Goal: Task Accomplishment & Management: Use online tool/utility

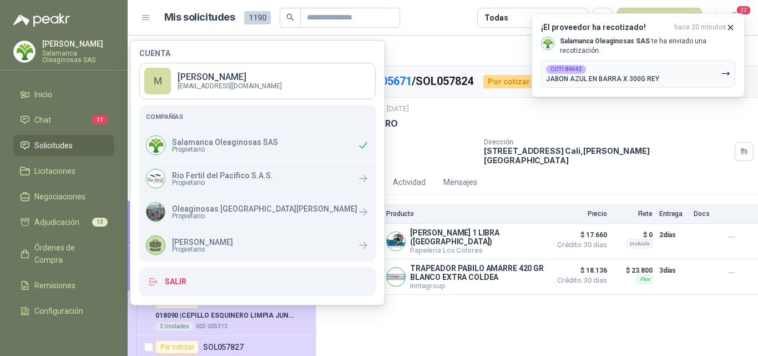
scroll to position [55, 0]
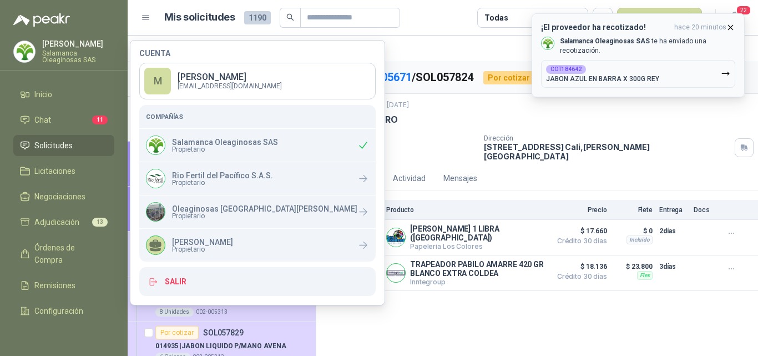
click at [658, 70] on button "COT184642 JABON AZUL EN BARRA X 300G REY" at bounding box center [638, 74] width 194 height 28
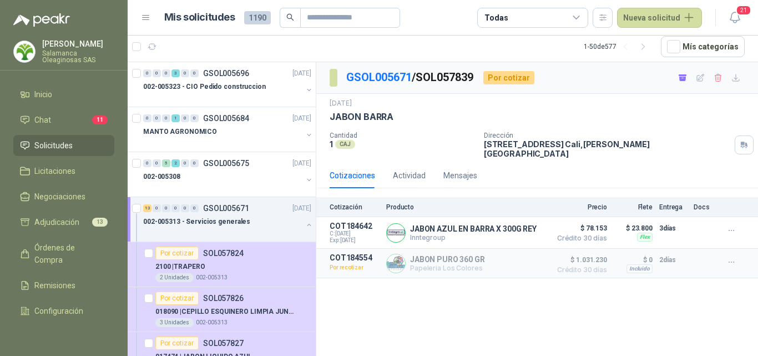
click at [75, 144] on li "Solicitudes" at bounding box center [64, 145] width 88 height 12
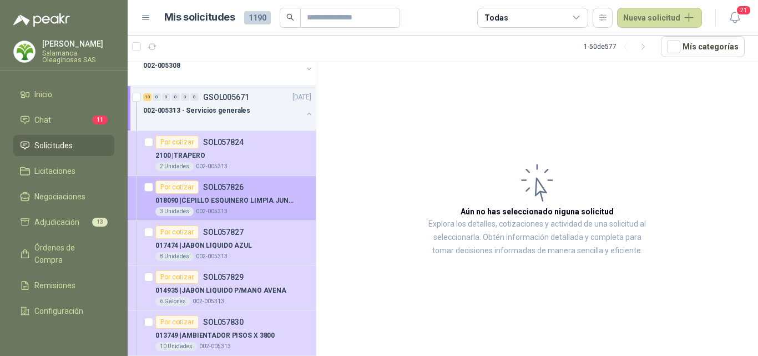
scroll to position [166, 0]
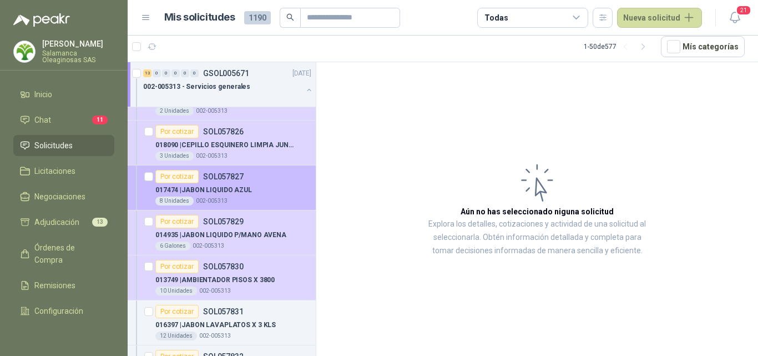
click at [247, 193] on p "017474 | JABON LIQUIDO AZUL" at bounding box center [203, 190] width 97 height 11
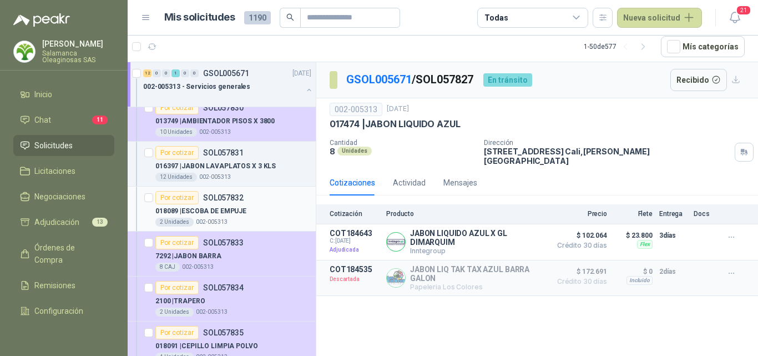
scroll to position [388, 0]
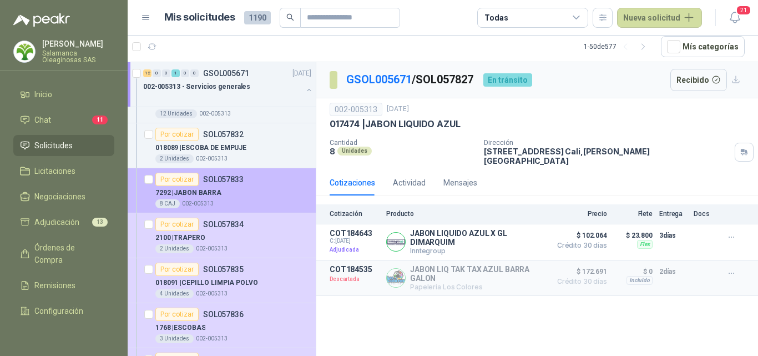
click at [247, 195] on div "7292 | JABON BARRA" at bounding box center [233, 192] width 156 height 13
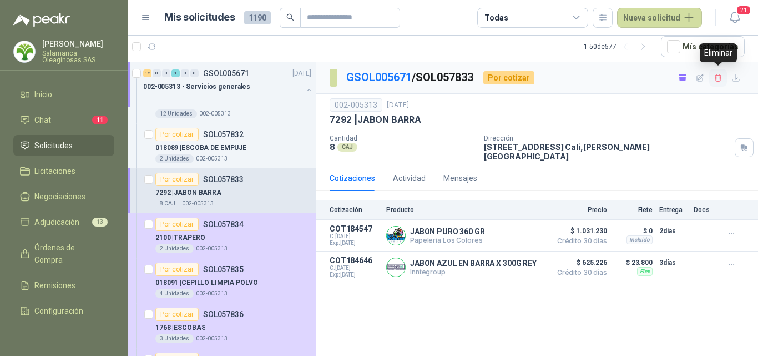
click at [717, 78] on icon "button" at bounding box center [718, 77] width 9 height 9
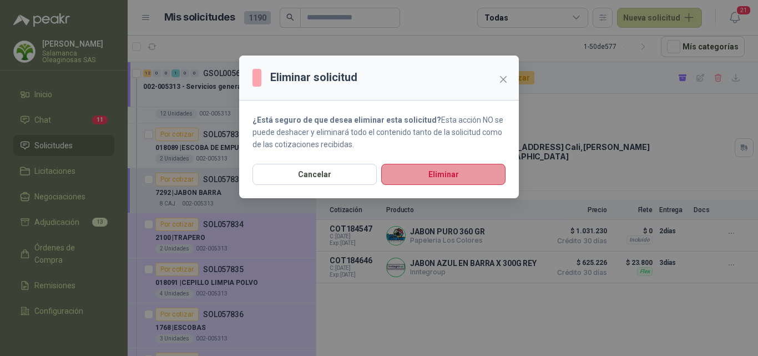
click at [469, 171] on button "Eliminar" at bounding box center [443, 174] width 124 height 21
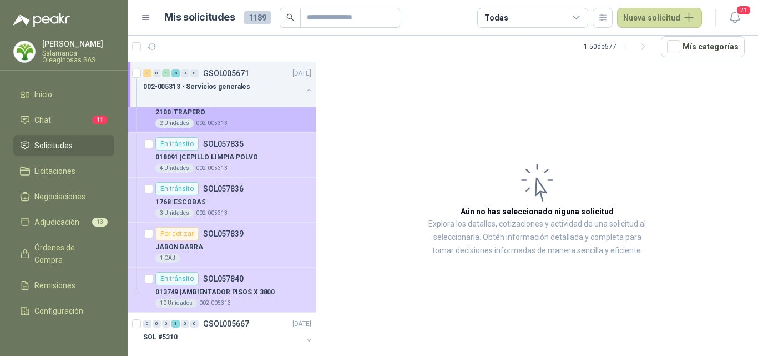
scroll to position [499, 0]
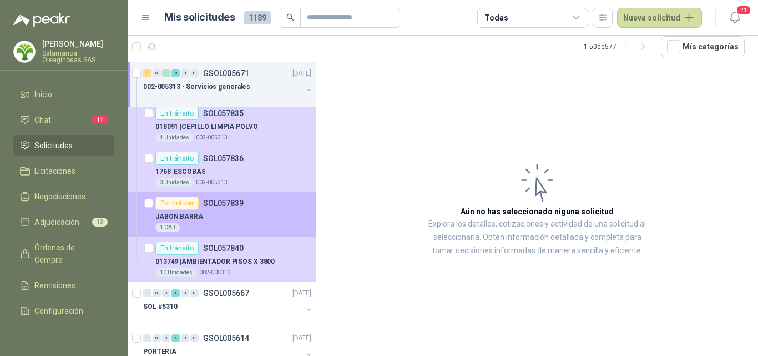
click at [241, 221] on div "JABON BARRA" at bounding box center [233, 216] width 156 height 13
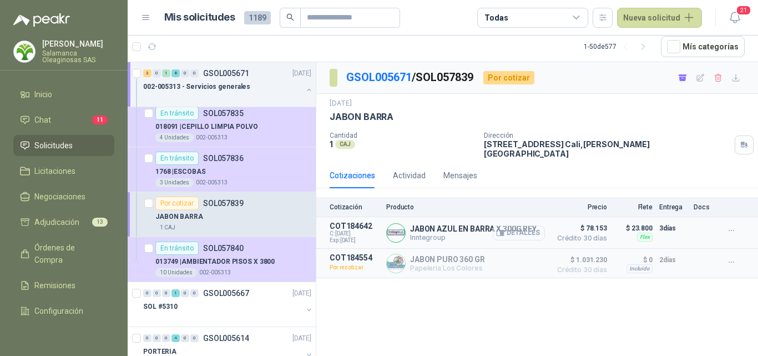
click at [532, 225] on button "Detalles" at bounding box center [519, 232] width 52 height 15
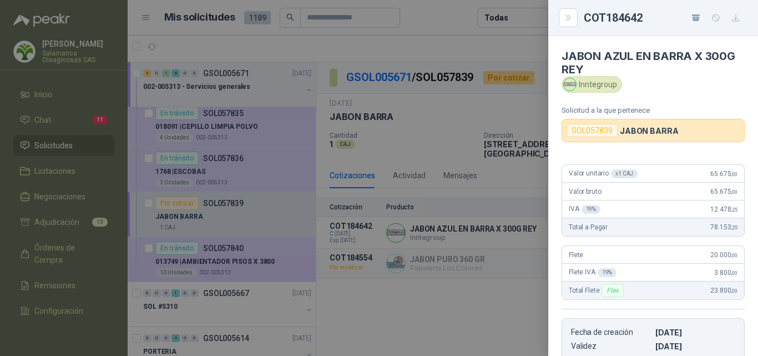
click at [500, 234] on div at bounding box center [379, 178] width 758 height 356
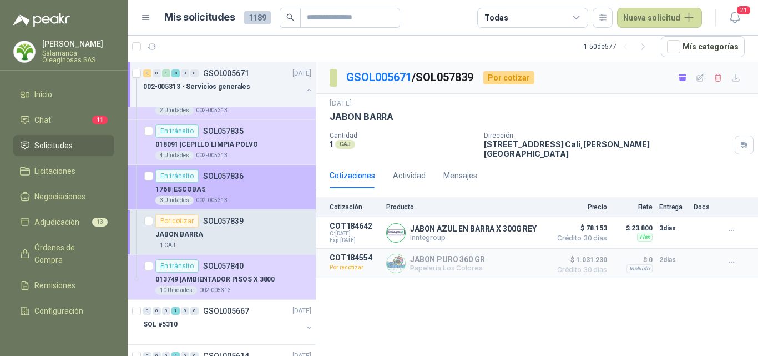
scroll to position [499, 0]
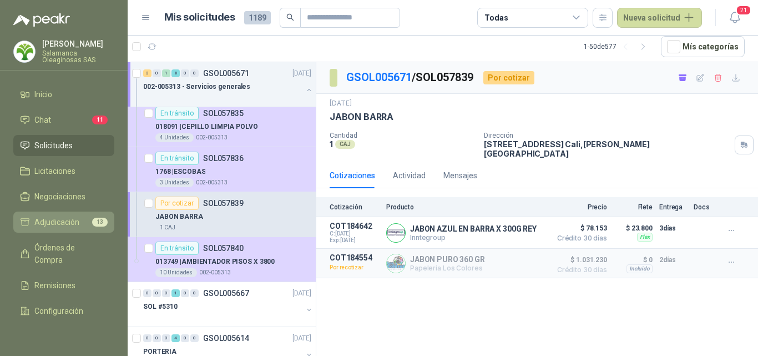
click at [66, 221] on span "Adjudicación" at bounding box center [56, 222] width 45 height 12
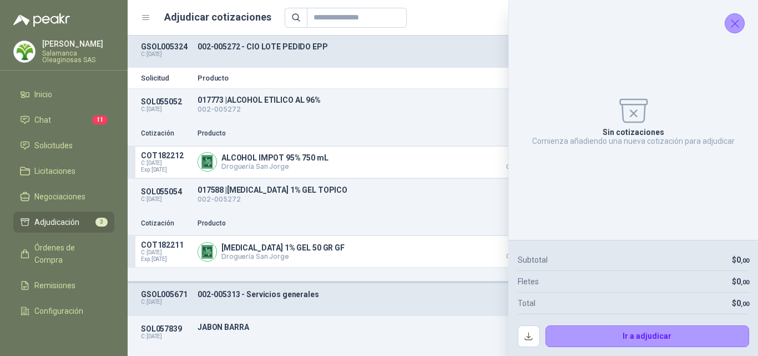
click at [736, 23] on icon "Cerrar" at bounding box center [734, 23] width 7 height 7
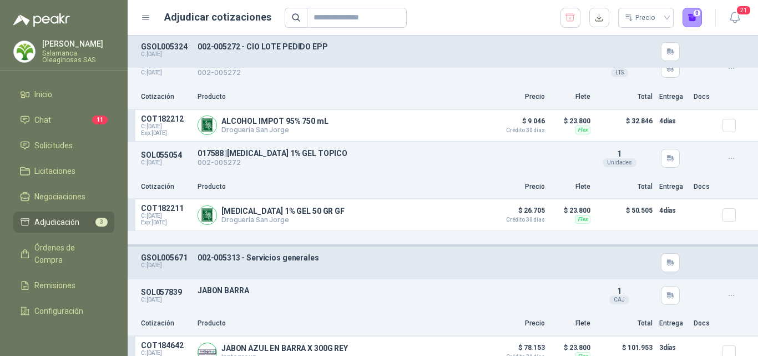
scroll to position [52, 0]
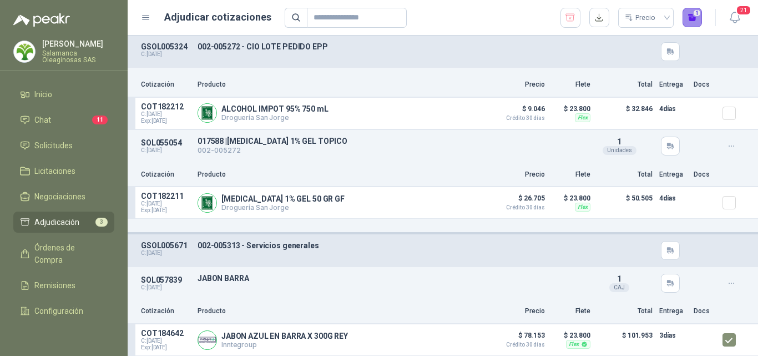
click at [690, 17] on button "1" at bounding box center [692, 18] width 20 height 20
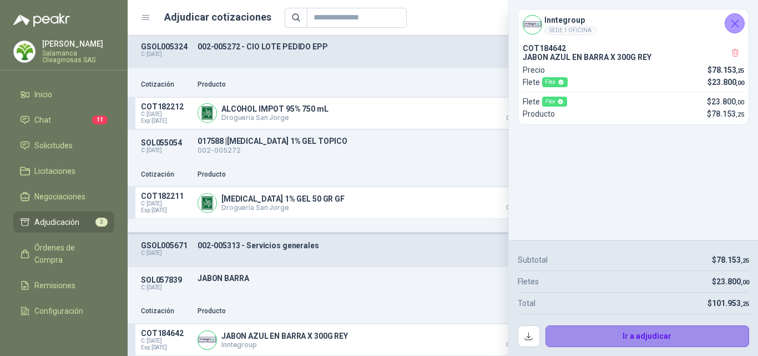
click at [612, 338] on button "Ir a adjudicar" at bounding box center [647, 336] width 204 height 22
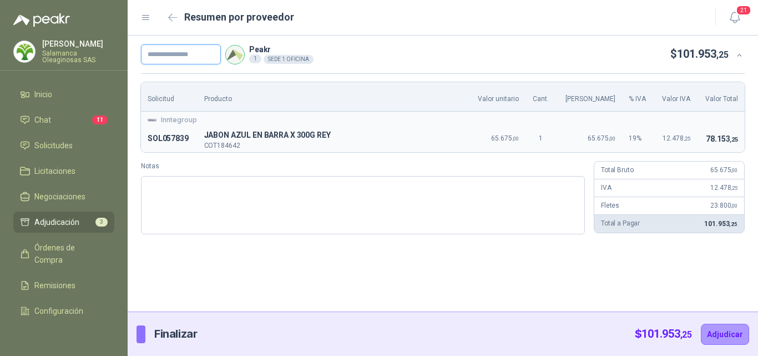
click at [197, 57] on input "text" at bounding box center [181, 54] width 80 height 20
type input "**********"
click at [738, 328] on button "Adjudicar" at bounding box center [725, 333] width 48 height 21
